Goal: Task Accomplishment & Management: Manage account settings

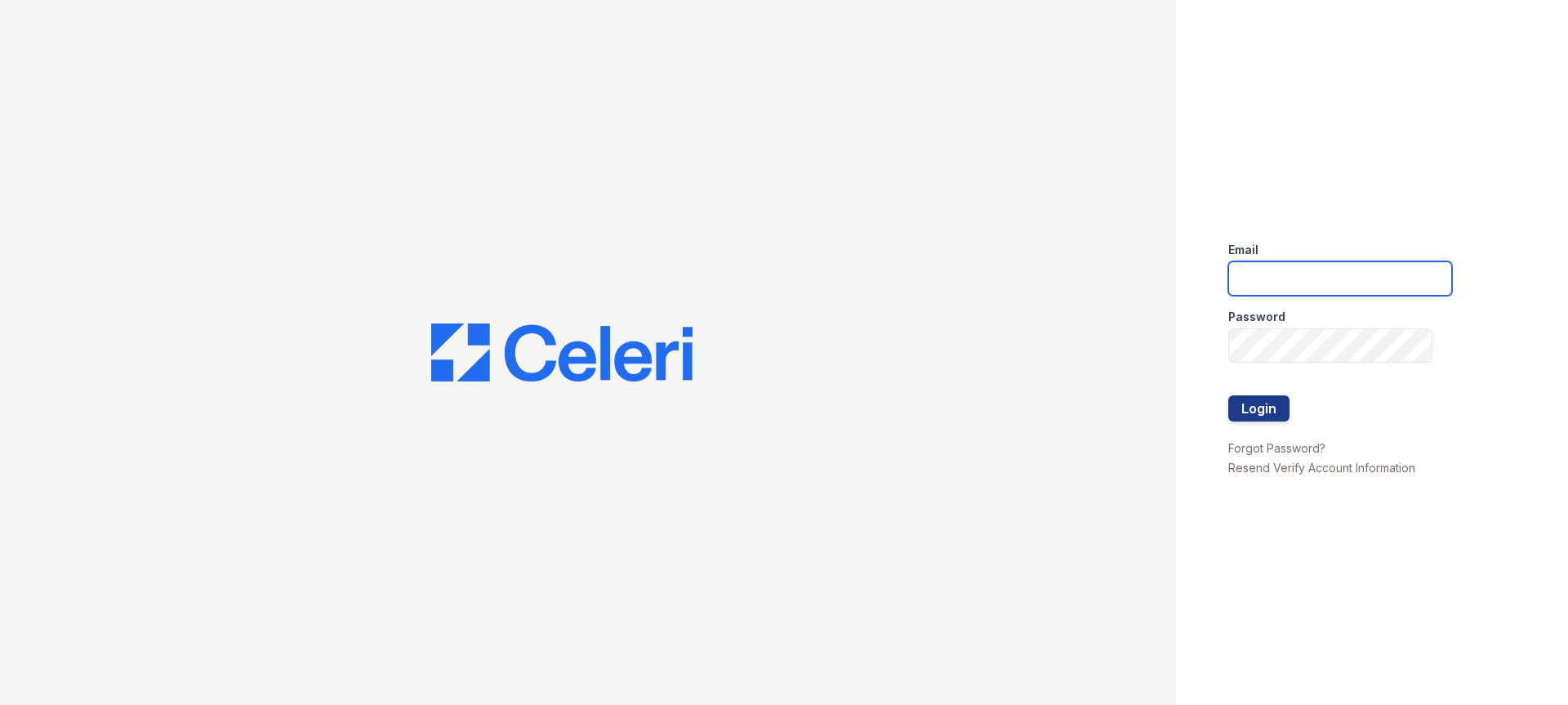
click at [1248, 277] on input "email" at bounding box center [1341, 279] width 224 height 34
type input "cindy.allen@foxroach.com"
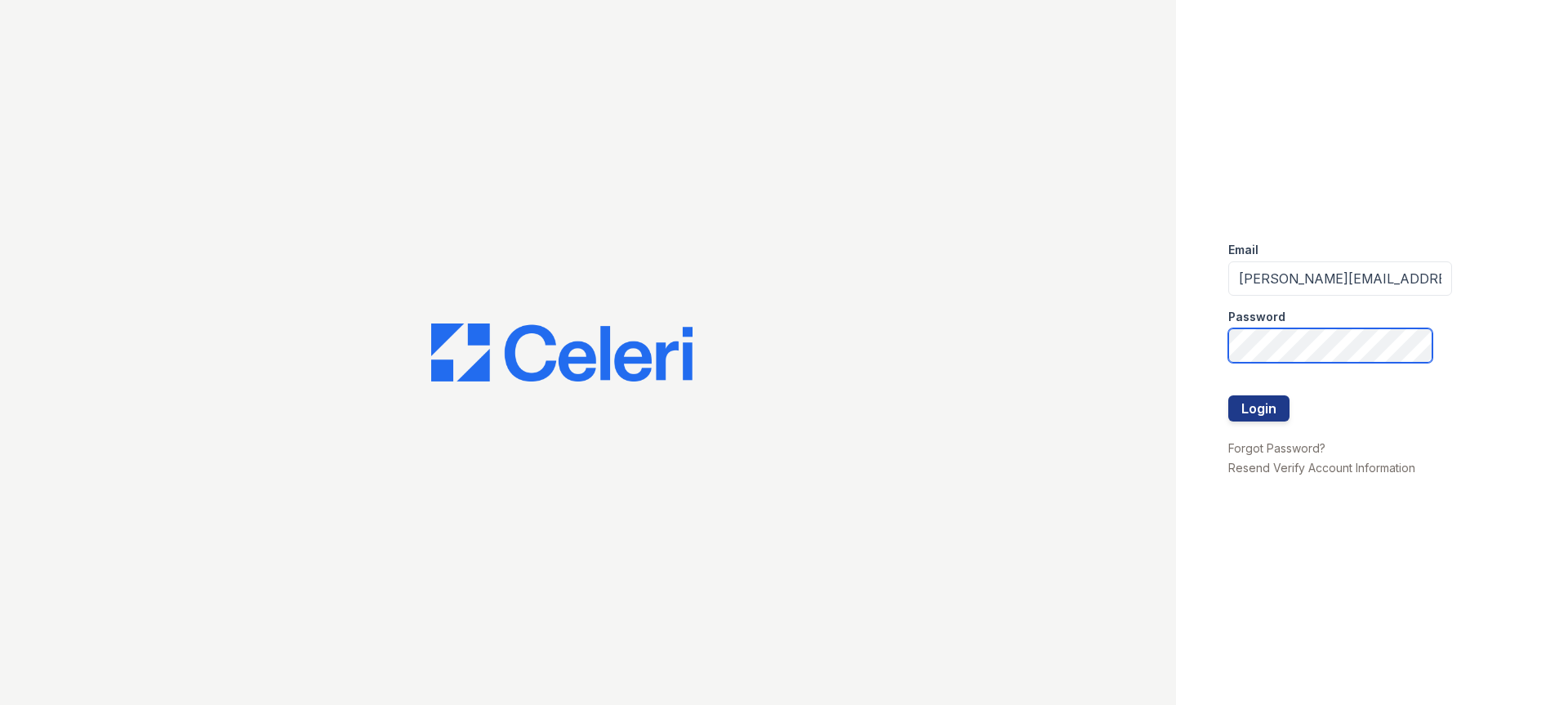
click at [1229, 395] on button "Login" at bounding box center [1259, 408] width 61 height 26
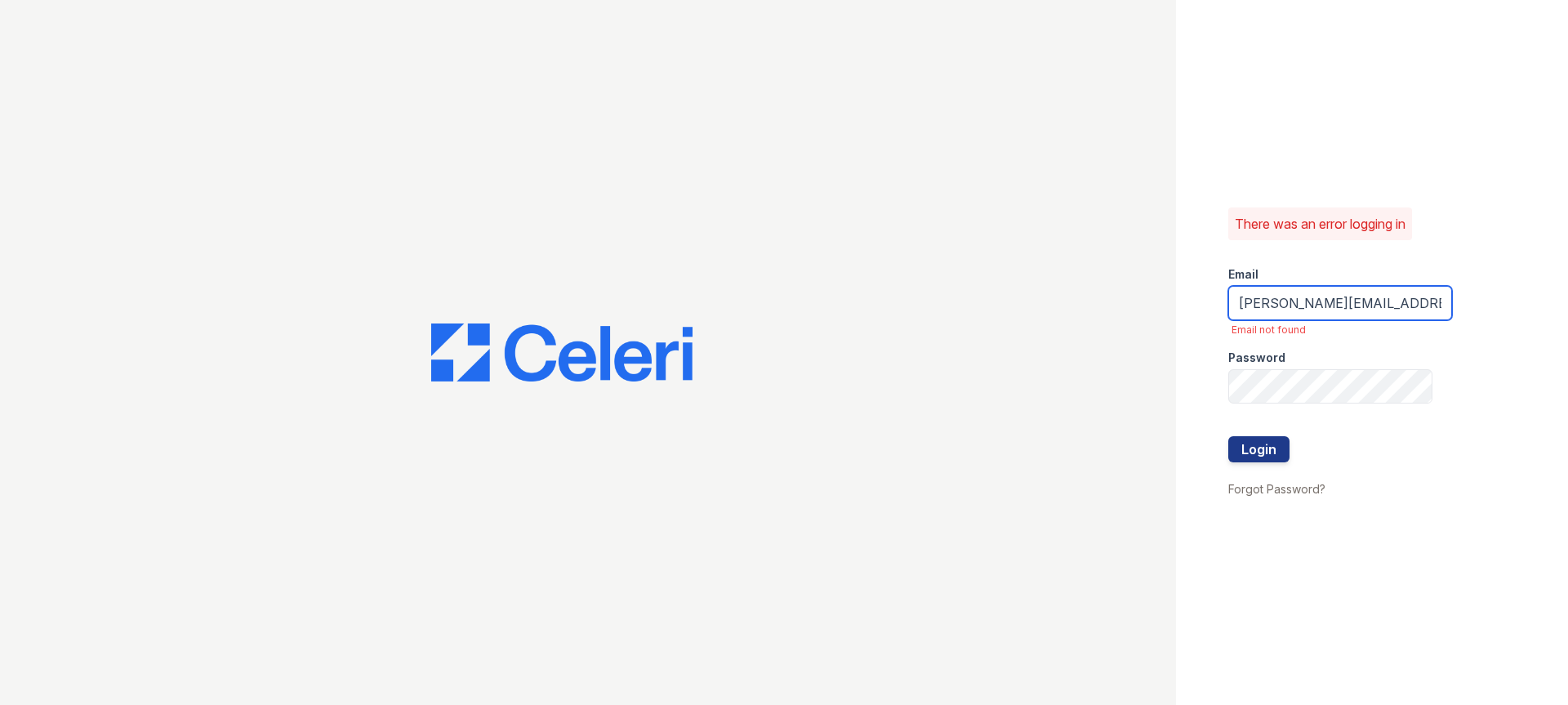
drag, startPoint x: 1380, startPoint y: 301, endPoint x: 1163, endPoint y: 294, distance: 217.1
click at [1163, 294] on div "There was an error logging in Email cindy.allen@foxroach.com Email not found Pa…" at bounding box center [784, 352] width 1568 height 705
type input "callen@trinity-pm.com"
click at [1229, 436] on button "Login" at bounding box center [1259, 449] width 61 height 26
drag, startPoint x: 1252, startPoint y: 299, endPoint x: 1217, endPoint y: 301, distance: 35.1
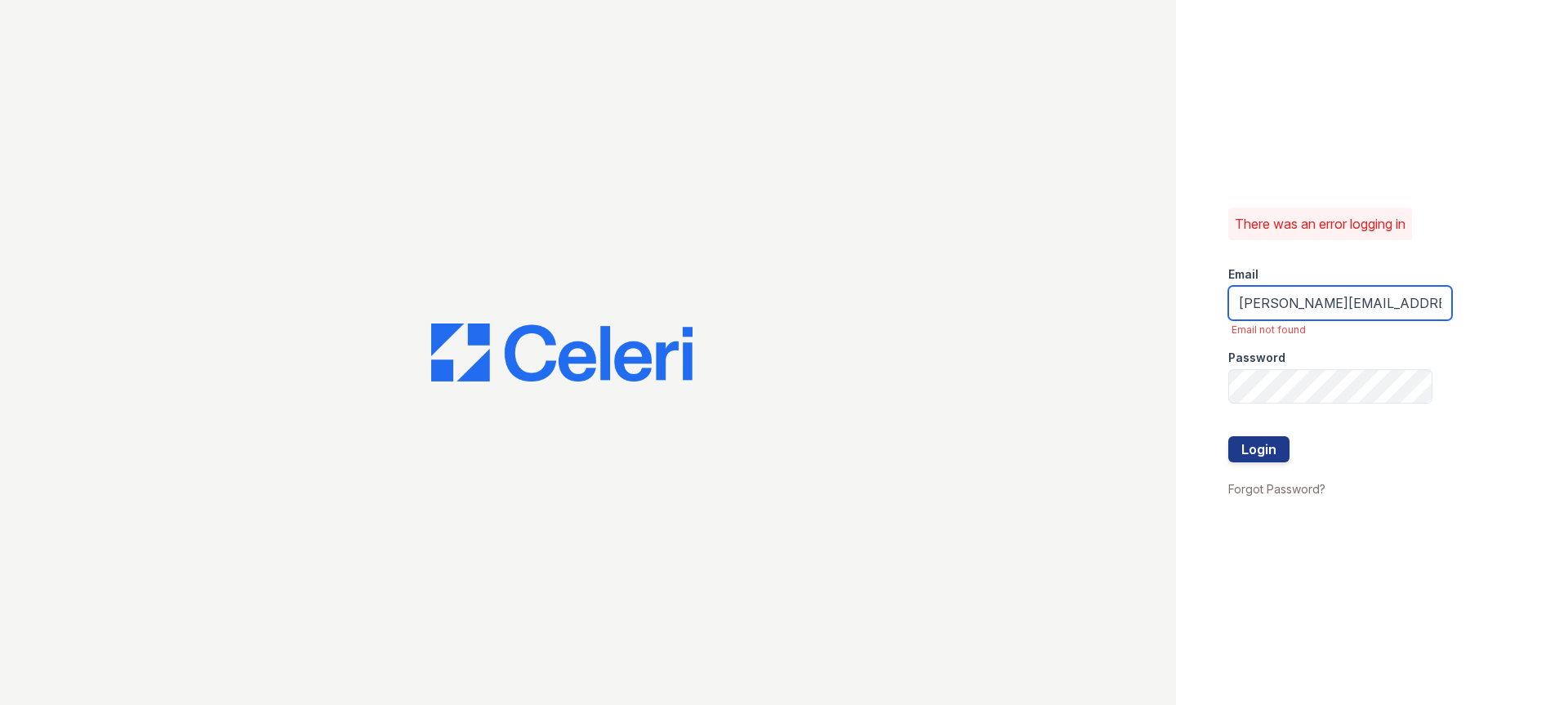
click at [1217, 301] on div "There was an error logging in Email [PERSON_NAME][EMAIL_ADDRESS][DOMAIN_NAME] E…" at bounding box center [1372, 352] width 392 height 705
type input "[PERSON_NAME][EMAIL_ADDRESS][DOMAIN_NAME]"
click at [1229, 436] on button "Login" at bounding box center [1259, 449] width 61 height 26
click at [1407, 281] on div "Email" at bounding box center [1341, 270] width 224 height 33
click at [1278, 420] on div at bounding box center [1341, 420] width 224 height 33
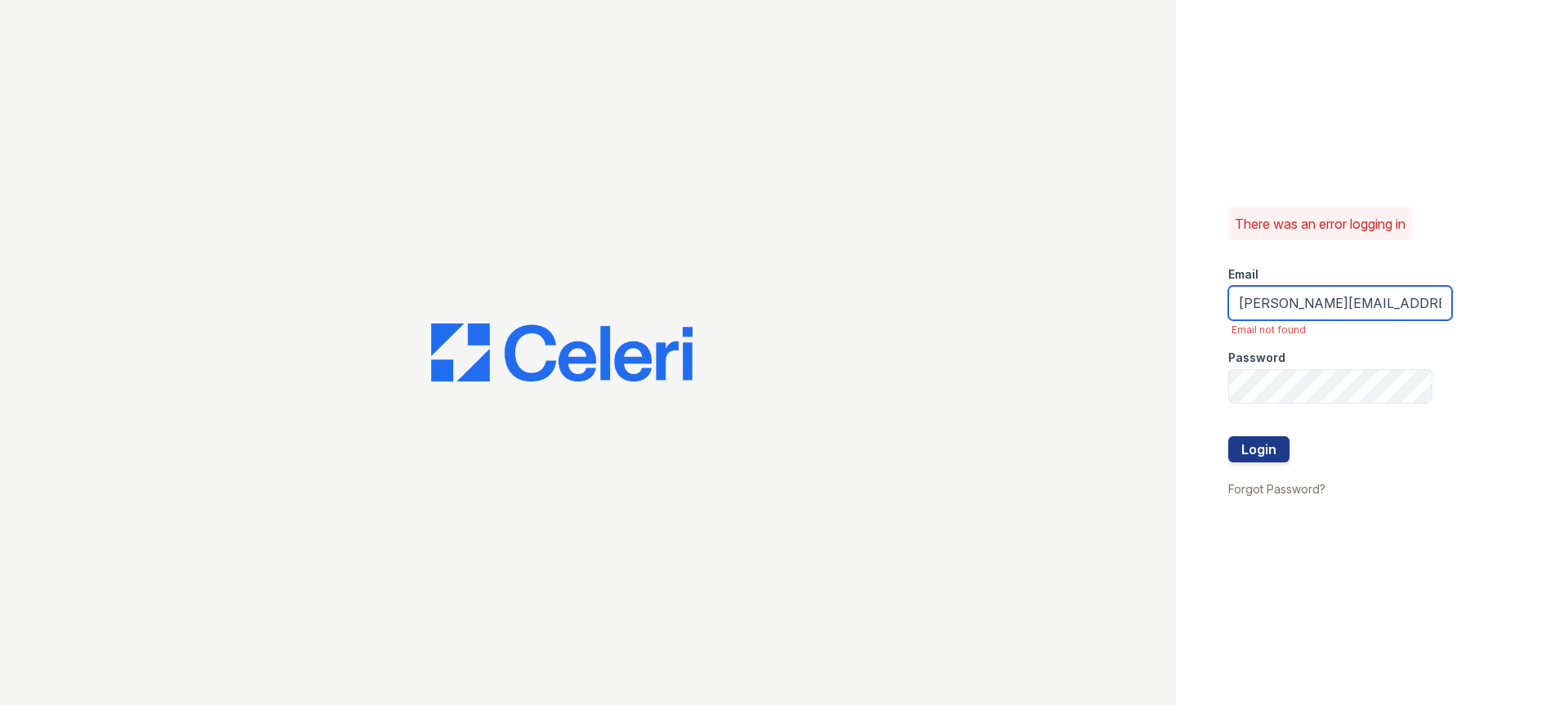
click at [1374, 299] on input "[PERSON_NAME][EMAIL_ADDRESS][DOMAIN_NAME]" at bounding box center [1341, 303] width 224 height 34
drag, startPoint x: 1390, startPoint y: 303, endPoint x: 1045, endPoint y: 298, distance: 345.0
click at [1045, 298] on div "There was an error logging in Email [PERSON_NAME][EMAIL_ADDRESS][DOMAIN_NAME] E…" at bounding box center [784, 352] width 1568 height 705
click at [1259, 303] on input "j" at bounding box center [1341, 303] width 224 height 34
drag, startPoint x: 1247, startPoint y: 304, endPoint x: 1200, endPoint y: 305, distance: 47.0
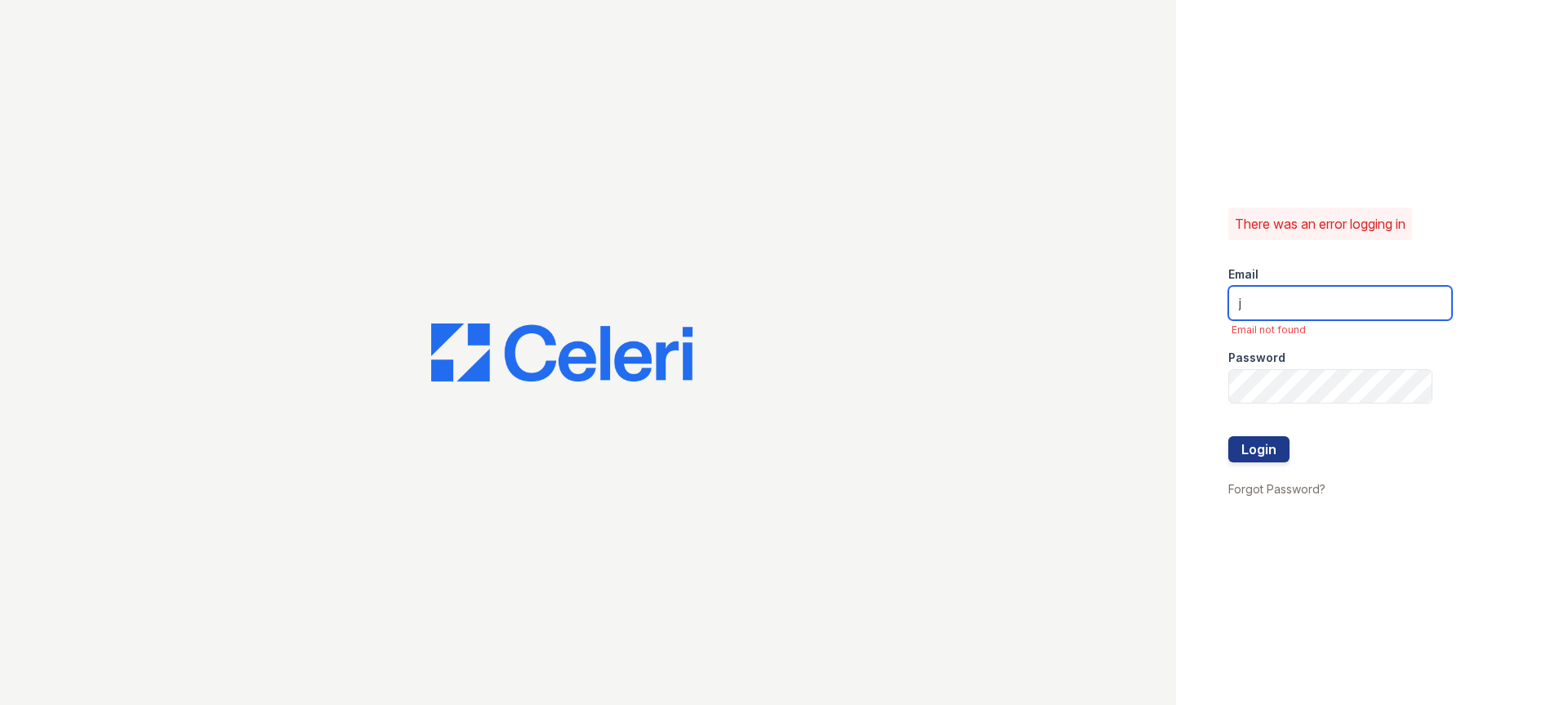
click at [1200, 305] on div "There was an error logging in Email j Email not found Password Login Forgot Pas…" at bounding box center [1372, 352] width 392 height 705
type input "[PERSON_NAME][EMAIL_ADDRESS][DOMAIN_NAME]"
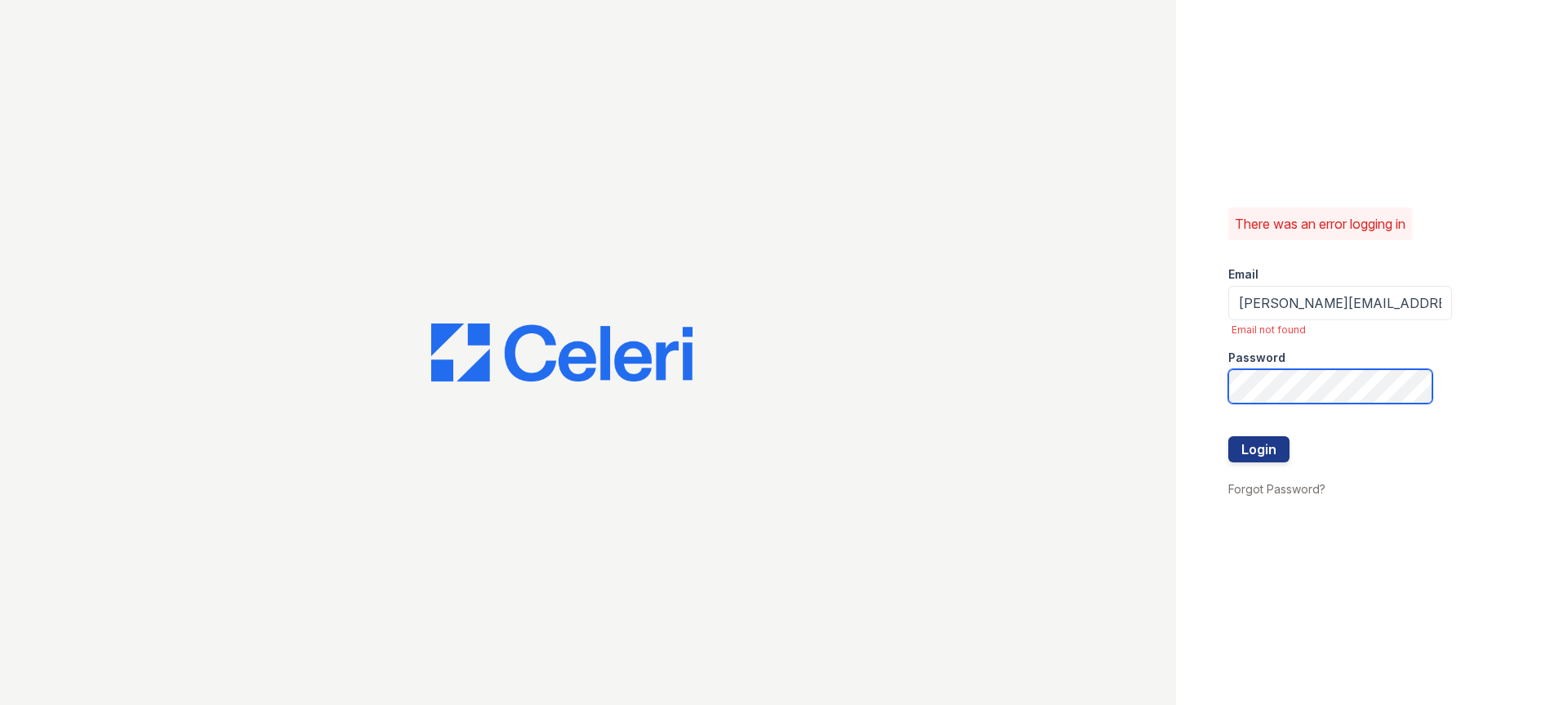
click at [1229, 436] on button "Login" at bounding box center [1259, 449] width 61 height 26
